Goal: Navigation & Orientation: Understand site structure

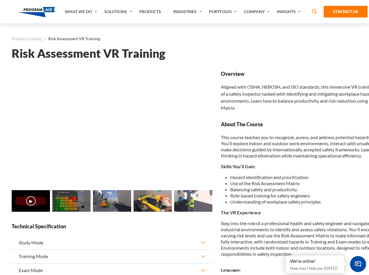
click at [119, 12] on link "Solutions" at bounding box center [118, 11] width 35 height 23
click at [0, 0] on div "AI & Computer Vision Solutions Computer Vision Quality Control AI tools for fas…" at bounding box center [0, 0] width 0 height 0
click at [0, 0] on div "AI & Computer Vision Solutions Virtual Training Solutions Virtual Tour Solution…" at bounding box center [0, 0] width 0 height 0
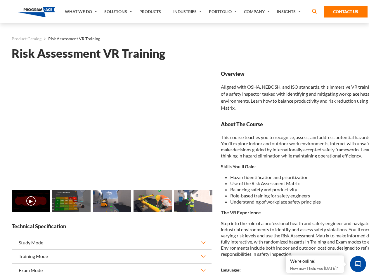
click at [0, 0] on div "AI & Computer Vision Solutions Virtual Training Solutions Virtual Tour Solution…" at bounding box center [0, 0] width 0 height 0
click at [0, 0] on div "AI & Computer Vision Solutions Computer Vision Quality Control AI tools for fas…" at bounding box center [0, 0] width 0 height 0
